Goal: Task Accomplishment & Management: Use online tool/utility

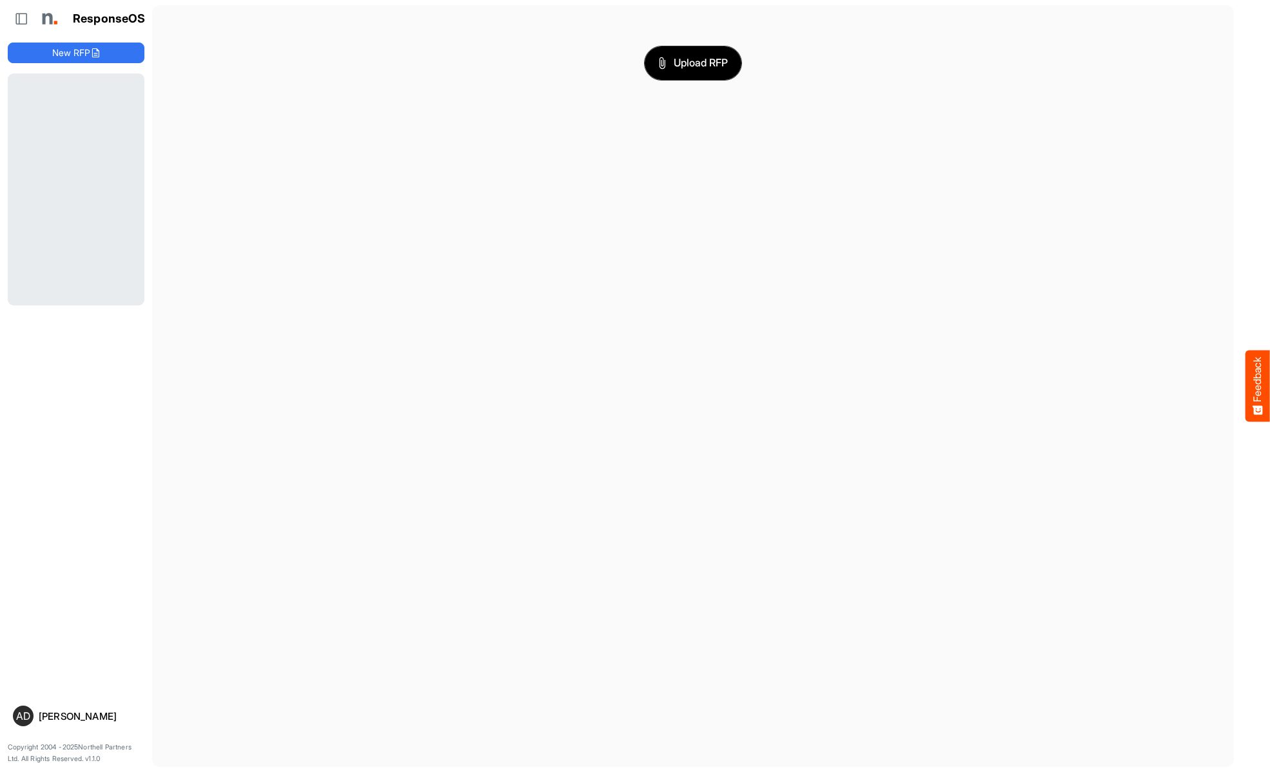
click at [693, 63] on span "Upload RFP" at bounding box center [693, 63] width 70 height 17
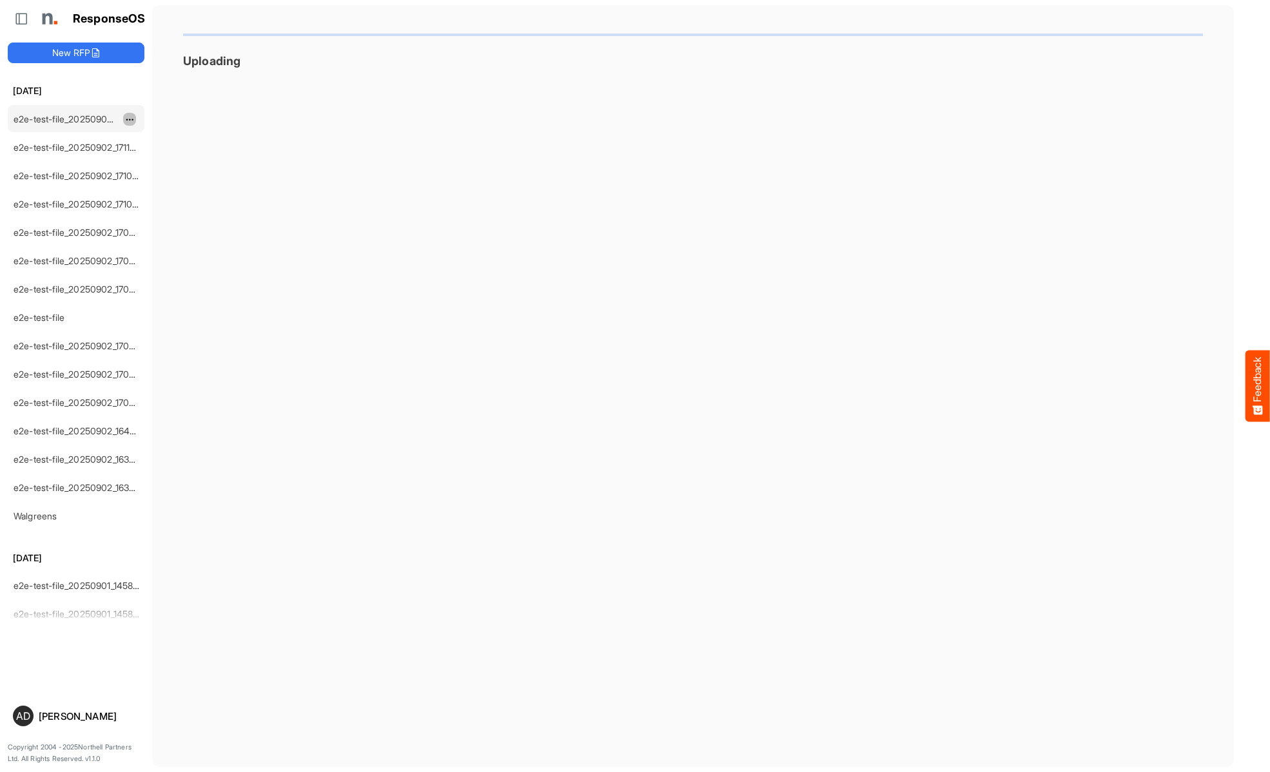
click at [130, 119] on span "dropdownbutton" at bounding box center [128, 119] width 6 height 9
type input "**********"
